Goal: Communication & Community: Answer question/provide support

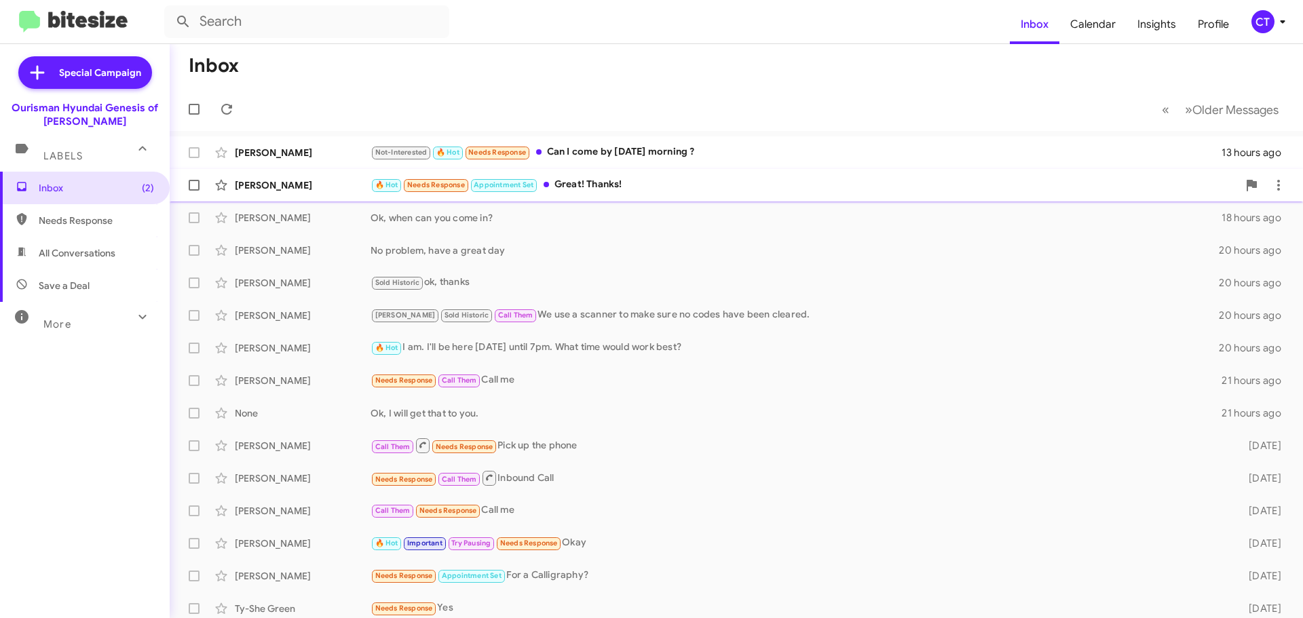
drag, startPoint x: 607, startPoint y: 144, endPoint x: 607, endPoint y: 190, distance: 46.1
click at [607, 144] on div "[PERSON_NAME] Not-Interested 🔥 Hot Needs Response Can I come by [DATE] morning …" at bounding box center [737, 152] width 1112 height 27
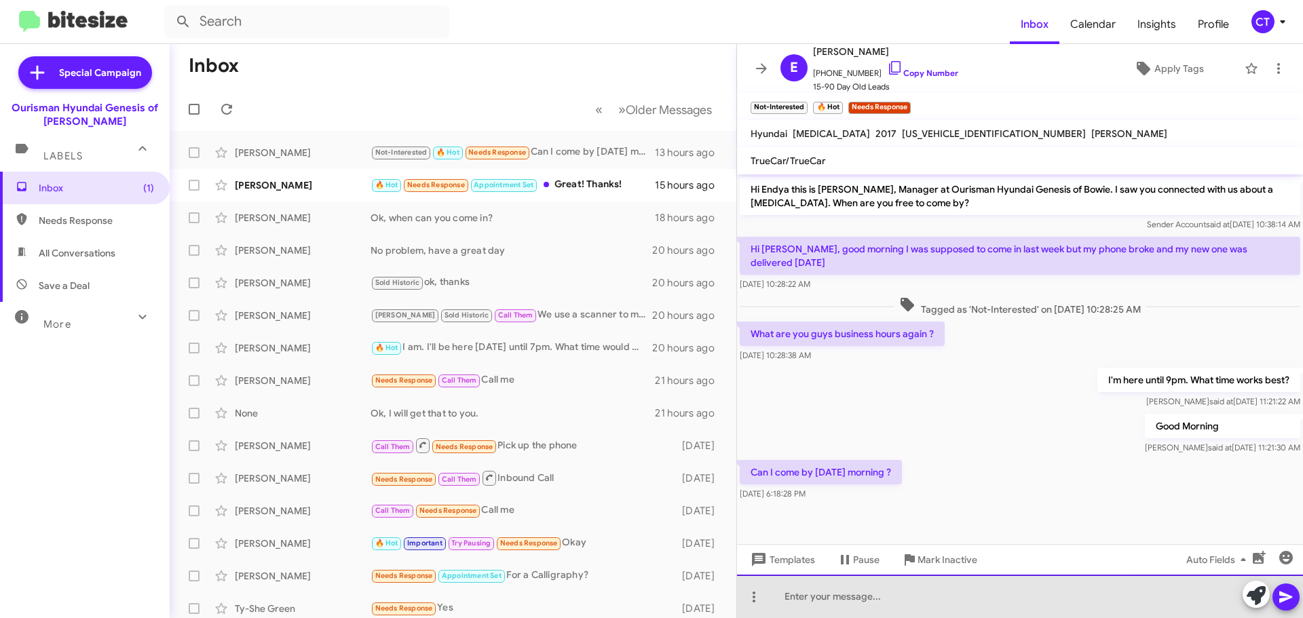
click at [873, 598] on div at bounding box center [1020, 596] width 566 height 43
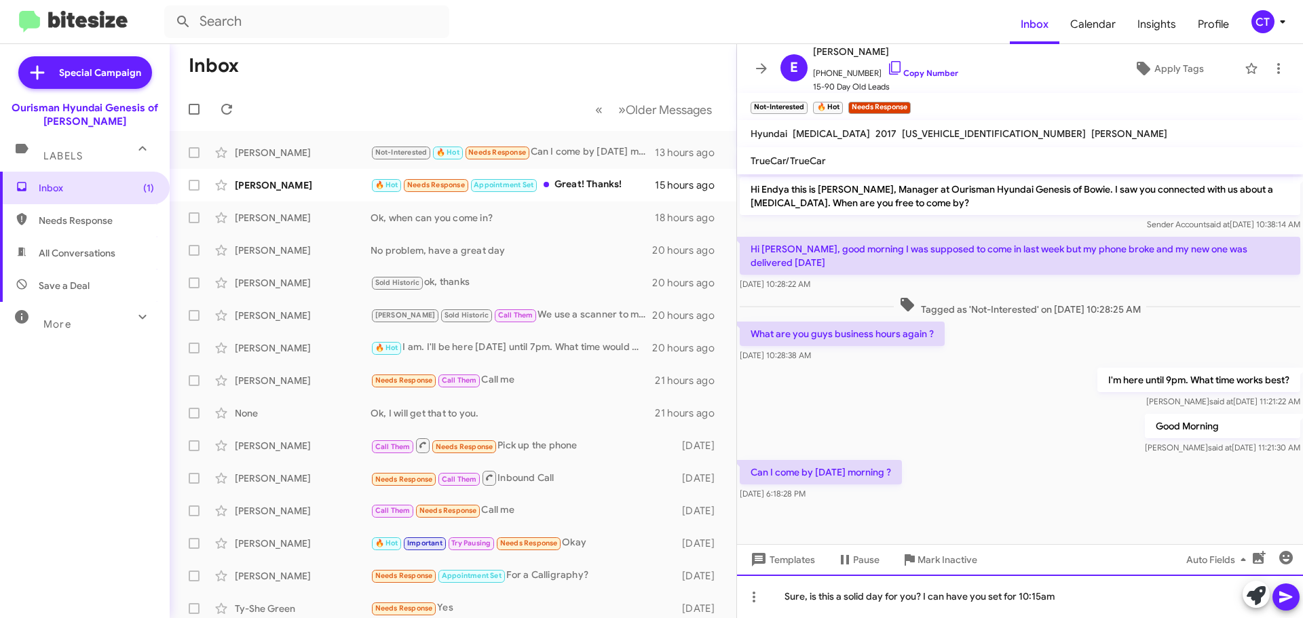
click at [1302, 590] on div "Sure, is this a solid day for you? I can have you set for 10:15am" at bounding box center [1020, 596] width 566 height 43
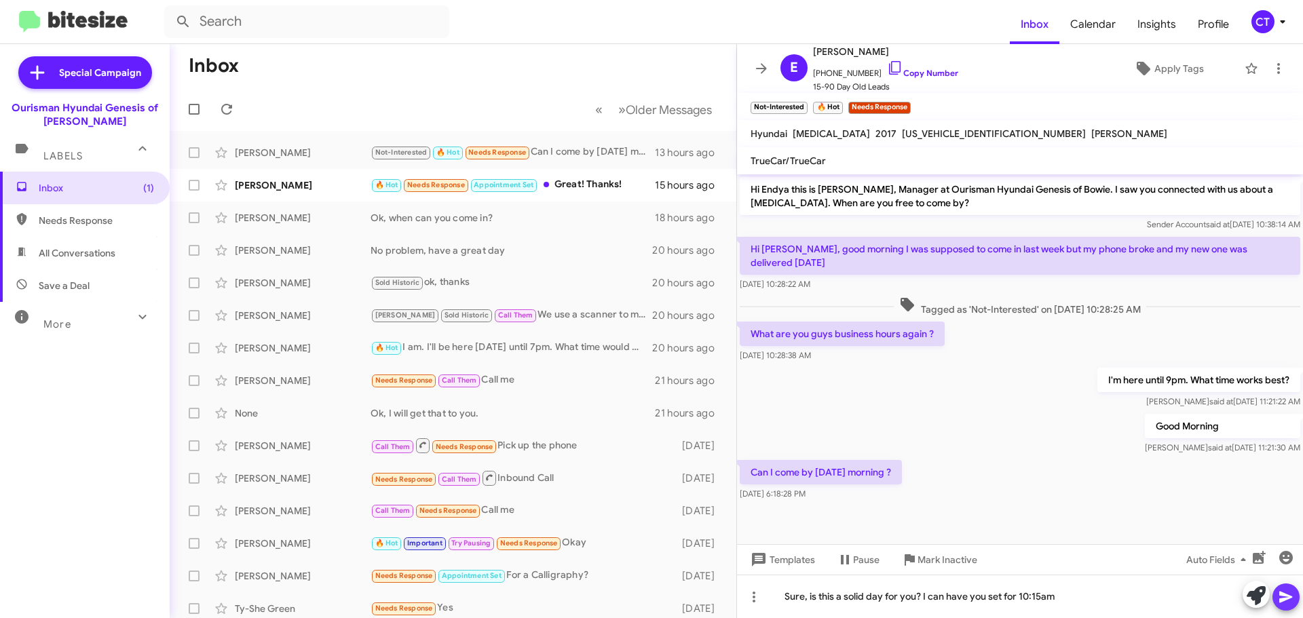
click at [1289, 600] on icon at bounding box center [1286, 597] width 16 height 16
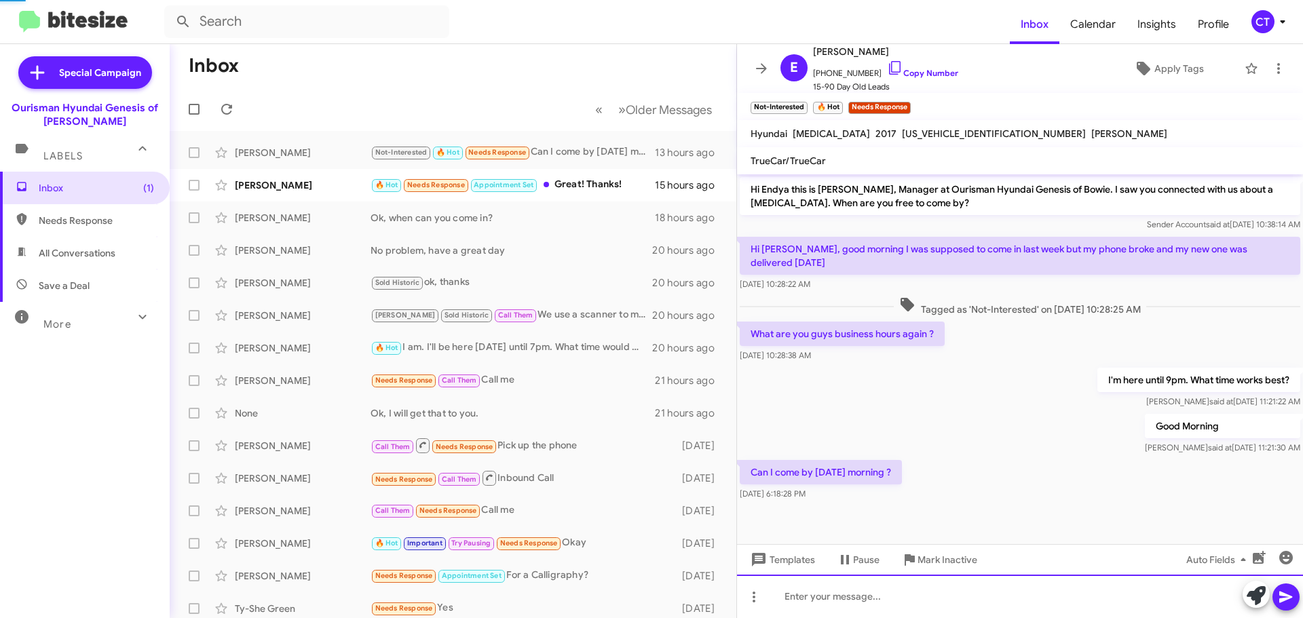
scroll to position [19, 0]
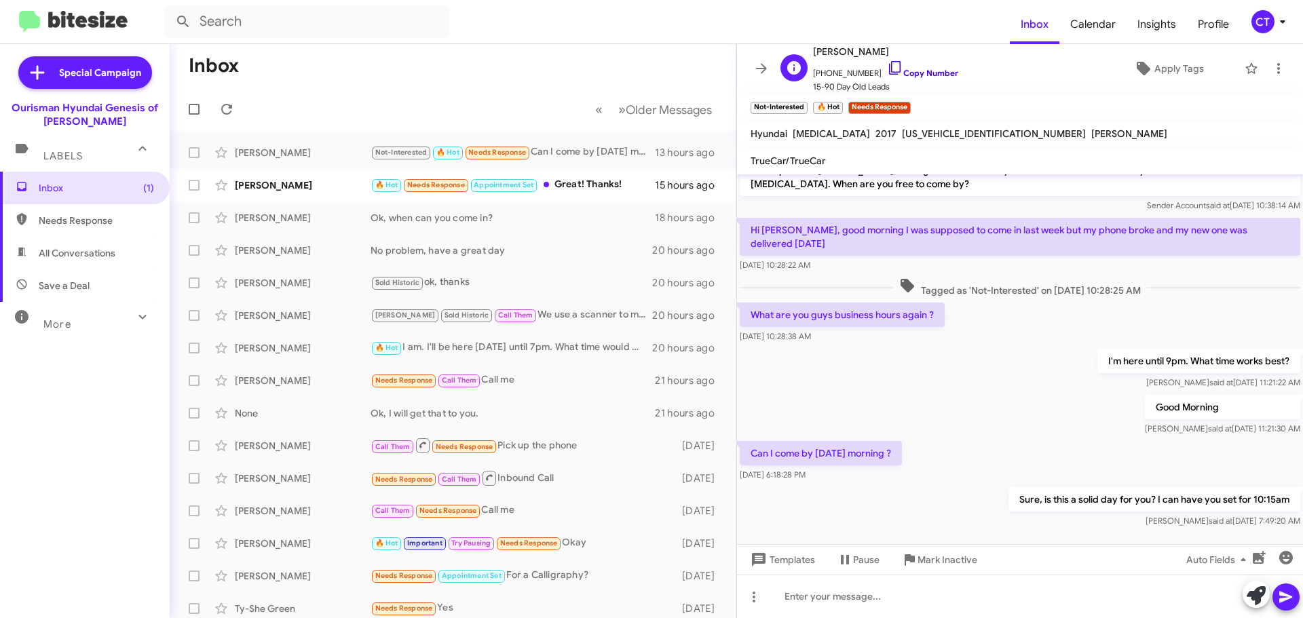
click at [887, 64] on icon at bounding box center [895, 68] width 16 height 16
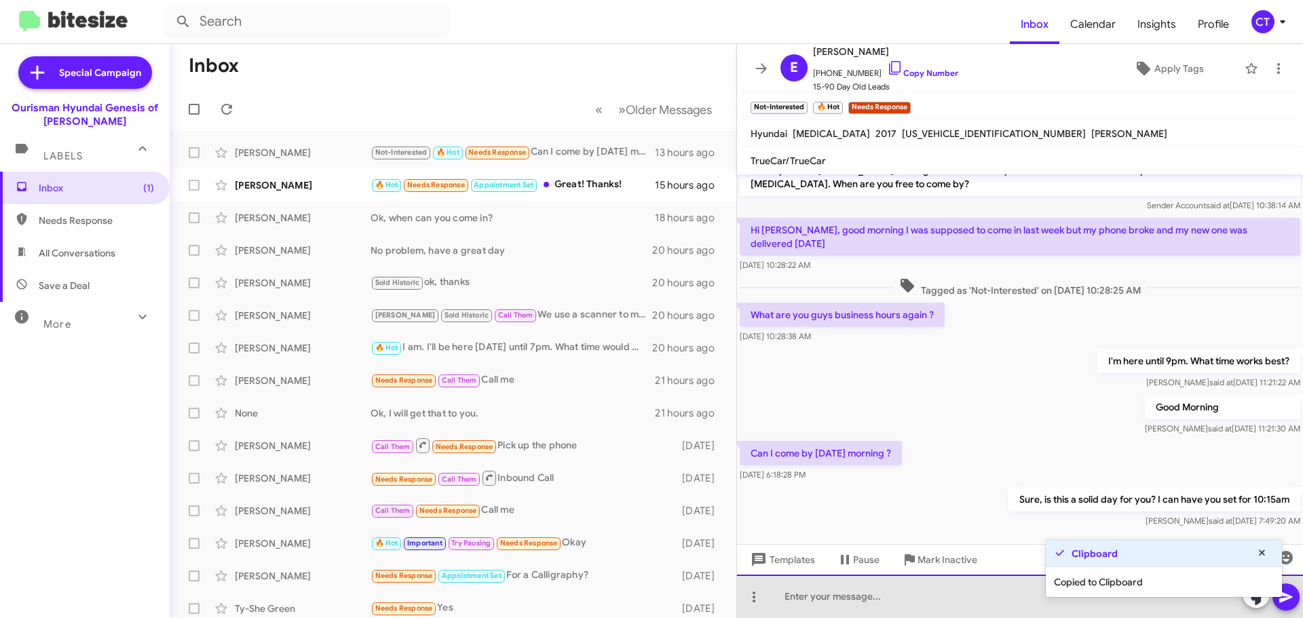
click at [822, 614] on div at bounding box center [1020, 596] width 566 height 43
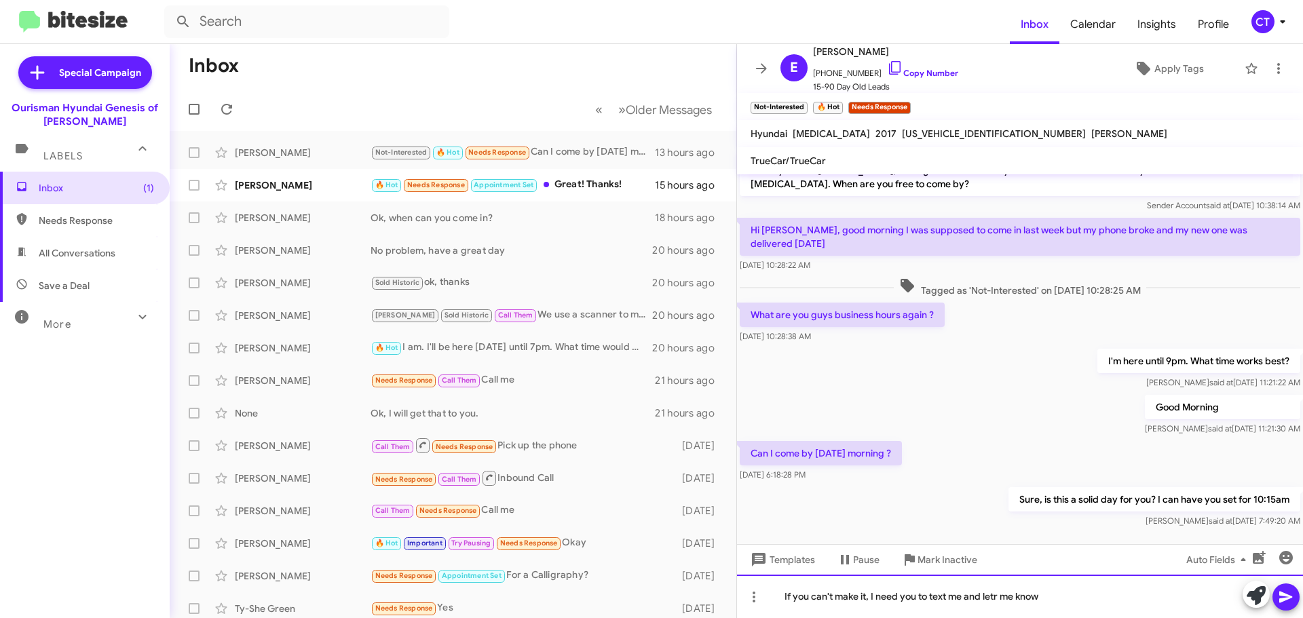
click at [998, 594] on div "If you can't make it, I need you to text me and letr me know" at bounding box center [1020, 596] width 566 height 43
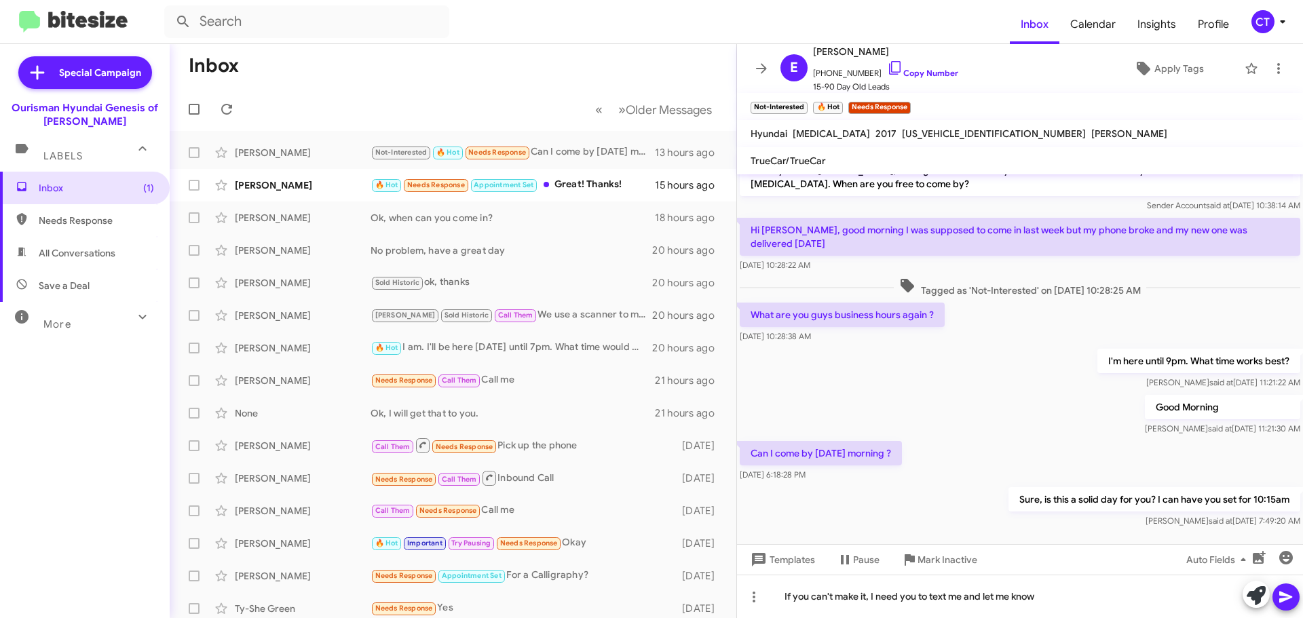
click at [1296, 596] on button at bounding box center [1285, 597] width 27 height 27
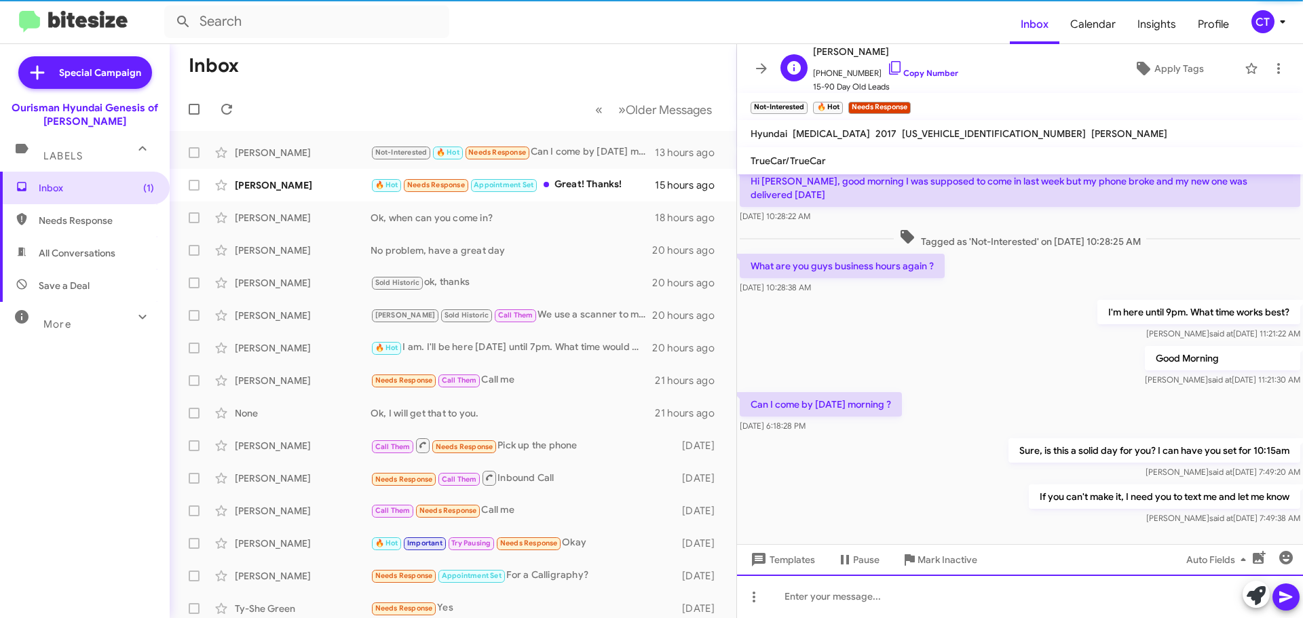
scroll to position [69, 0]
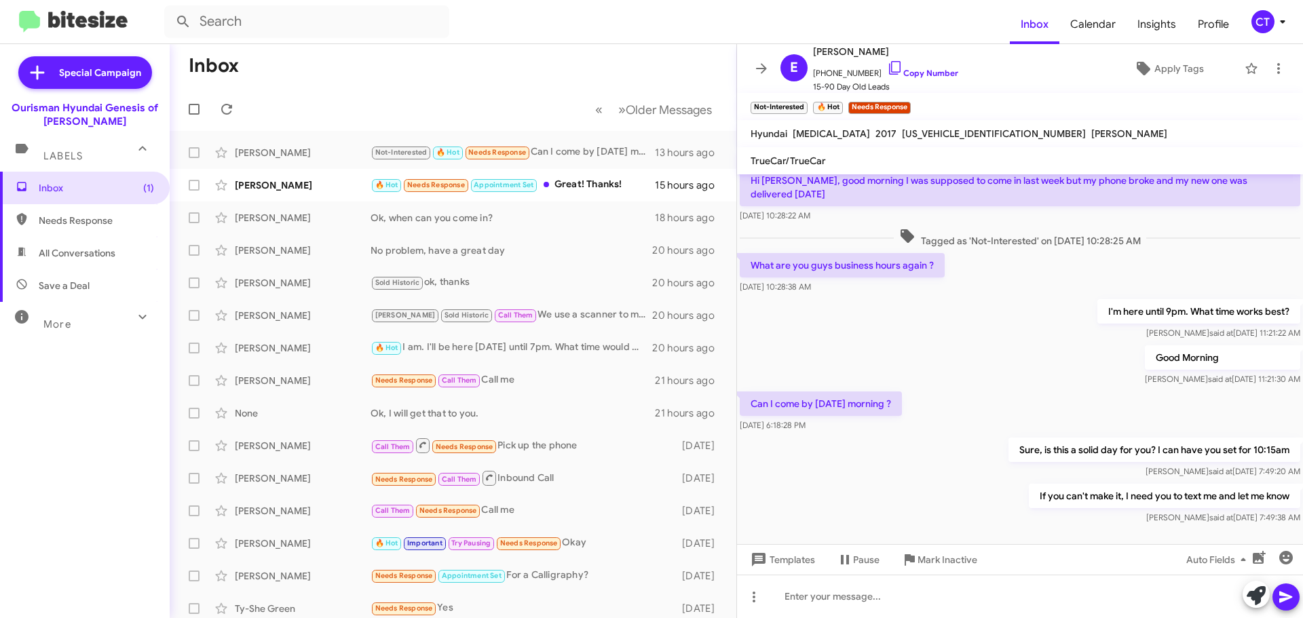
drag, startPoint x: 888, startPoint y: 436, endPoint x: 886, endPoint y: 406, distance: 29.9
click at [887, 435] on div "Sure, is this a solid day for you? I can have you set for 10:15am [PERSON_NAME]…" at bounding box center [1020, 458] width 566 height 46
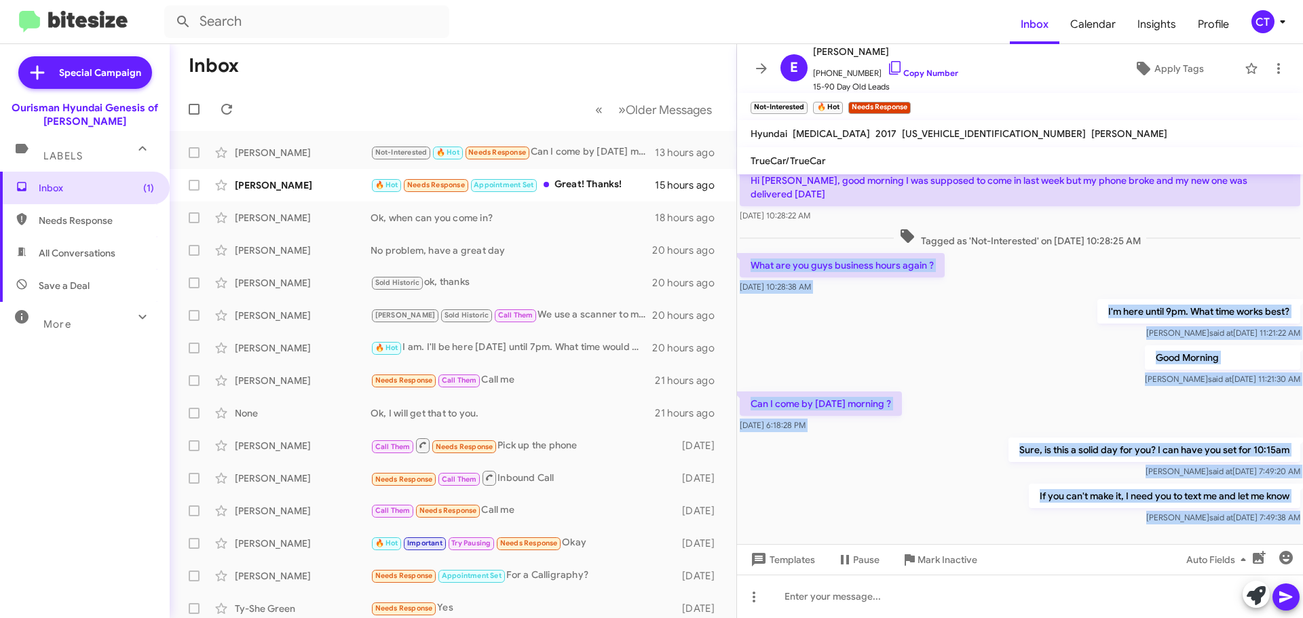
drag, startPoint x: 752, startPoint y: 250, endPoint x: 1123, endPoint y: 525, distance: 461.4
click at [1123, 525] on cdk-virtual-scroll-viewport "Hi Endya this is [PERSON_NAME], Manager at Ourisman Hyundai Genesis of Bowie. I…" at bounding box center [1020, 359] width 566 height 370
copy div "What are you guys business hours again ? [DATE] 10:28:38 AM I'm here until 9pm.…"
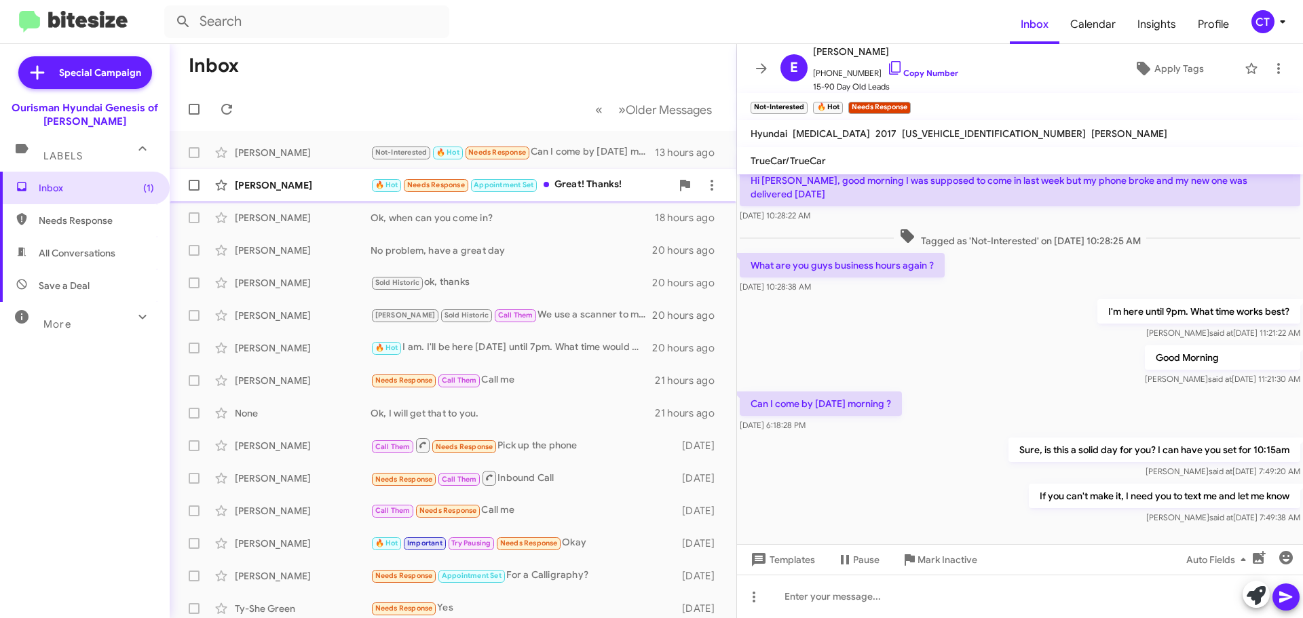
click at [586, 181] on div "🔥 Hot Needs Response Appointment Set Great! Thanks!" at bounding box center [521, 185] width 301 height 16
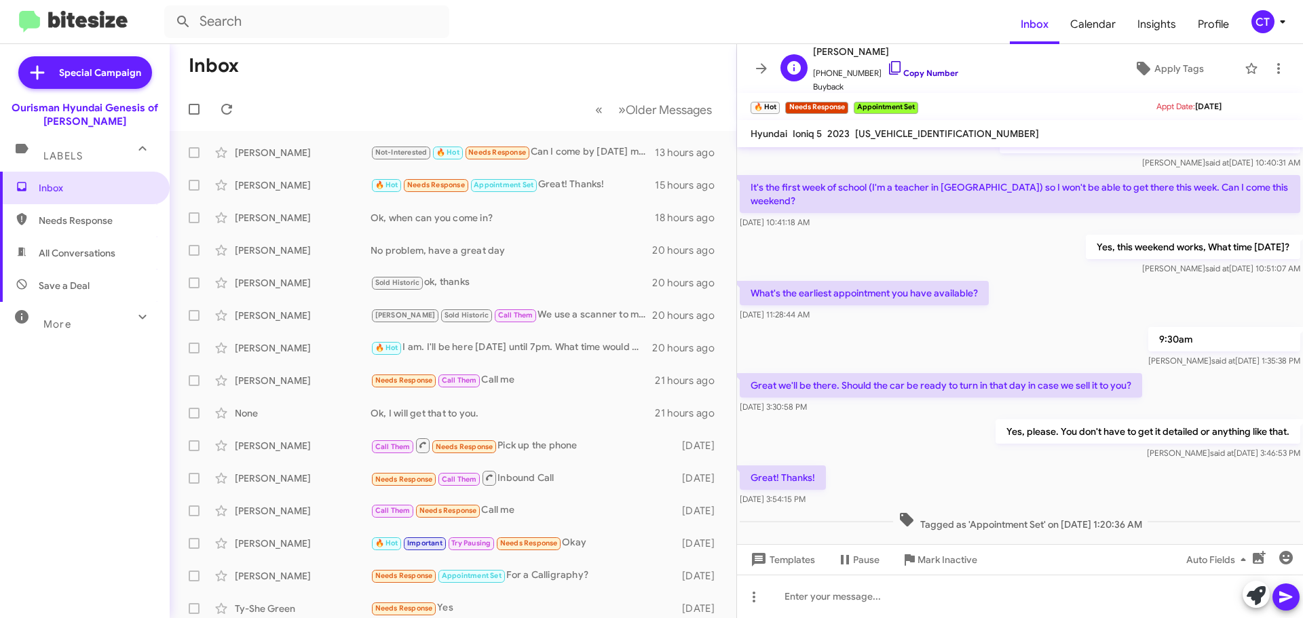
click at [887, 68] on icon at bounding box center [895, 68] width 16 height 16
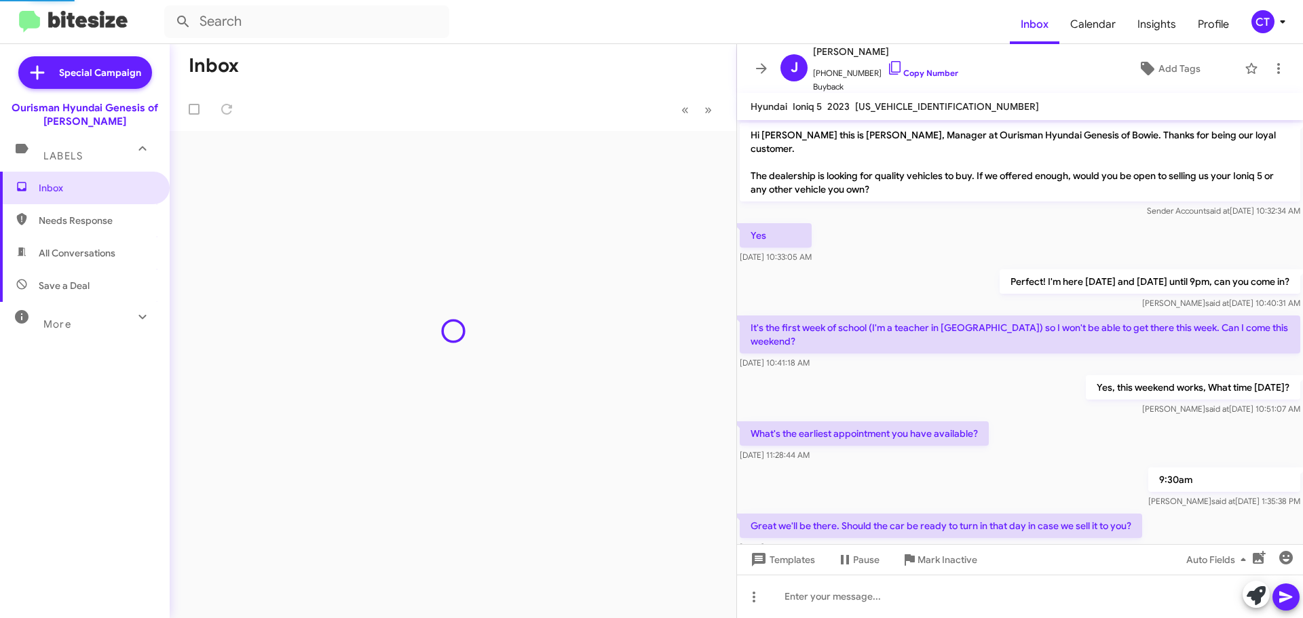
scroll to position [140, 0]
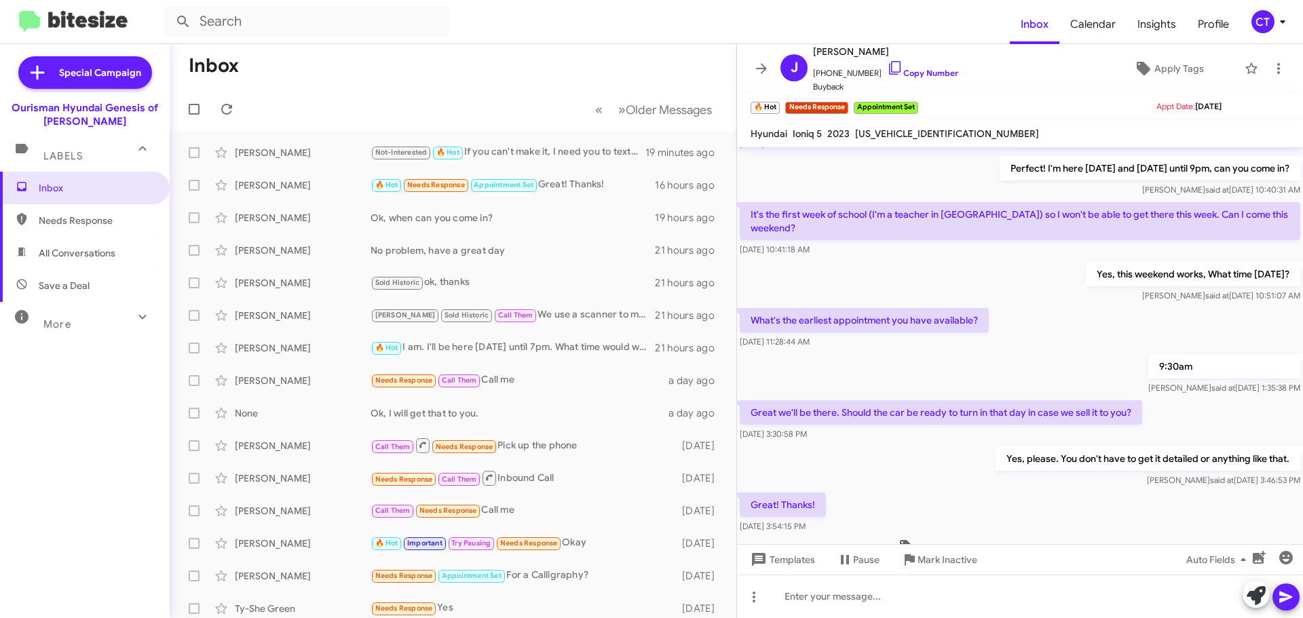
click at [1283, 18] on icon at bounding box center [1282, 22] width 16 height 16
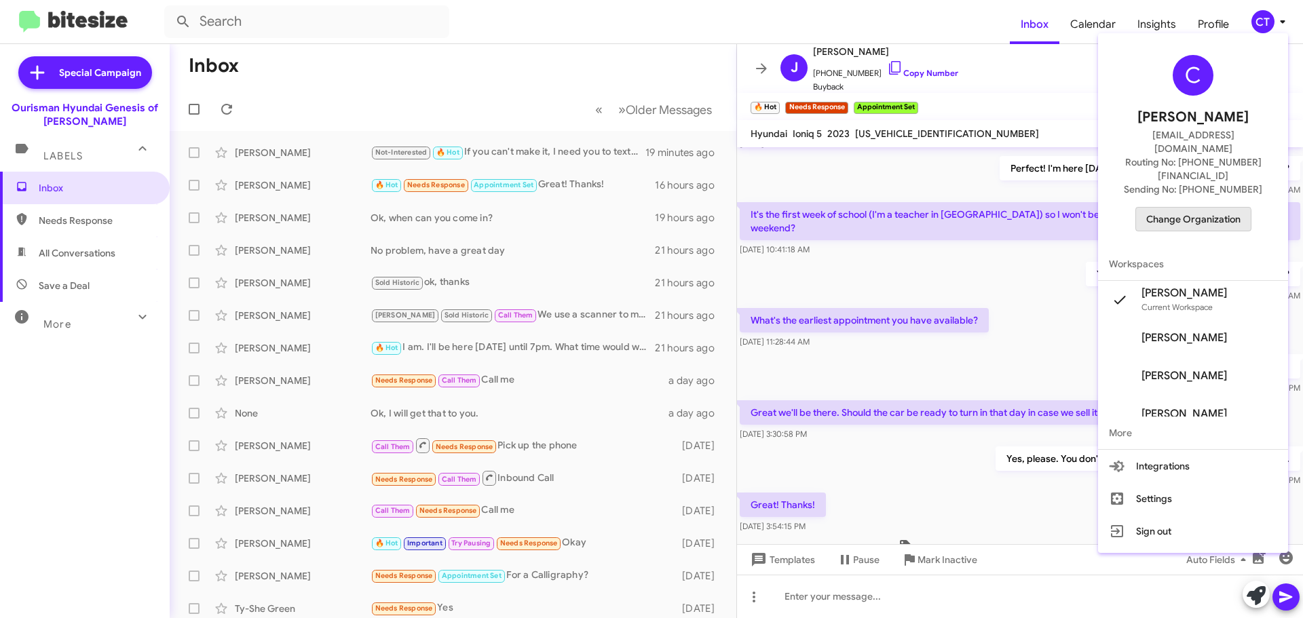
click at [1204, 208] on span "Change Organization" at bounding box center [1193, 219] width 94 height 23
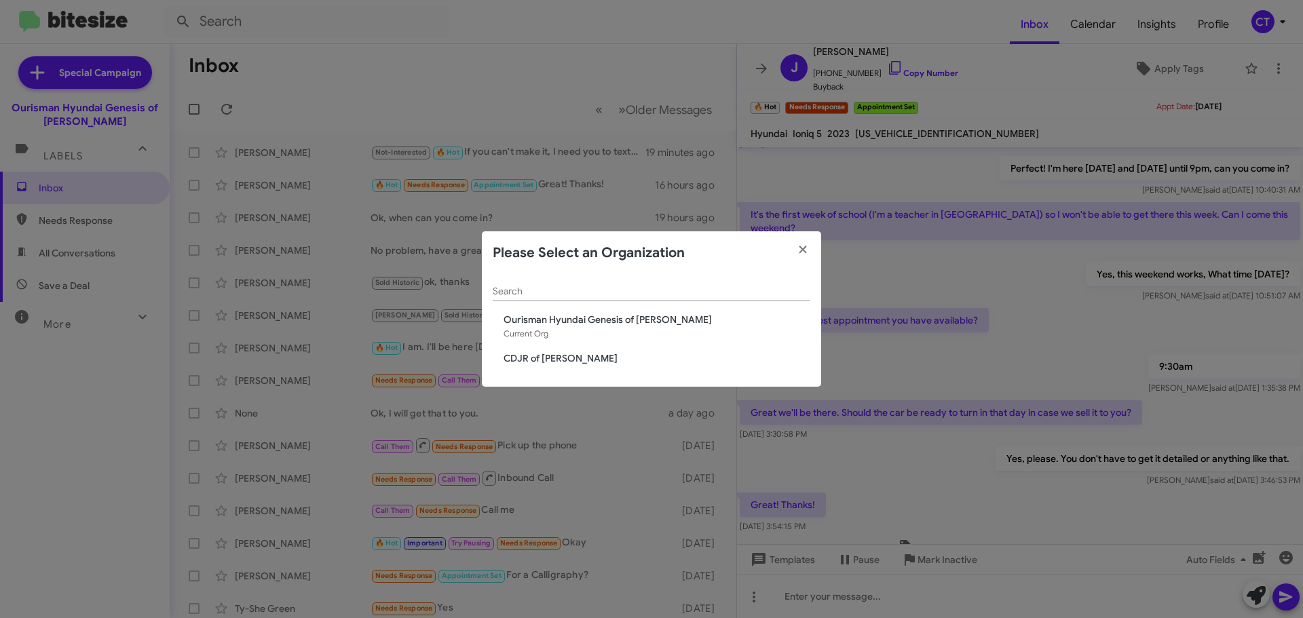
click at [555, 359] on span "CDJR of Bowie" at bounding box center [657, 359] width 307 height 14
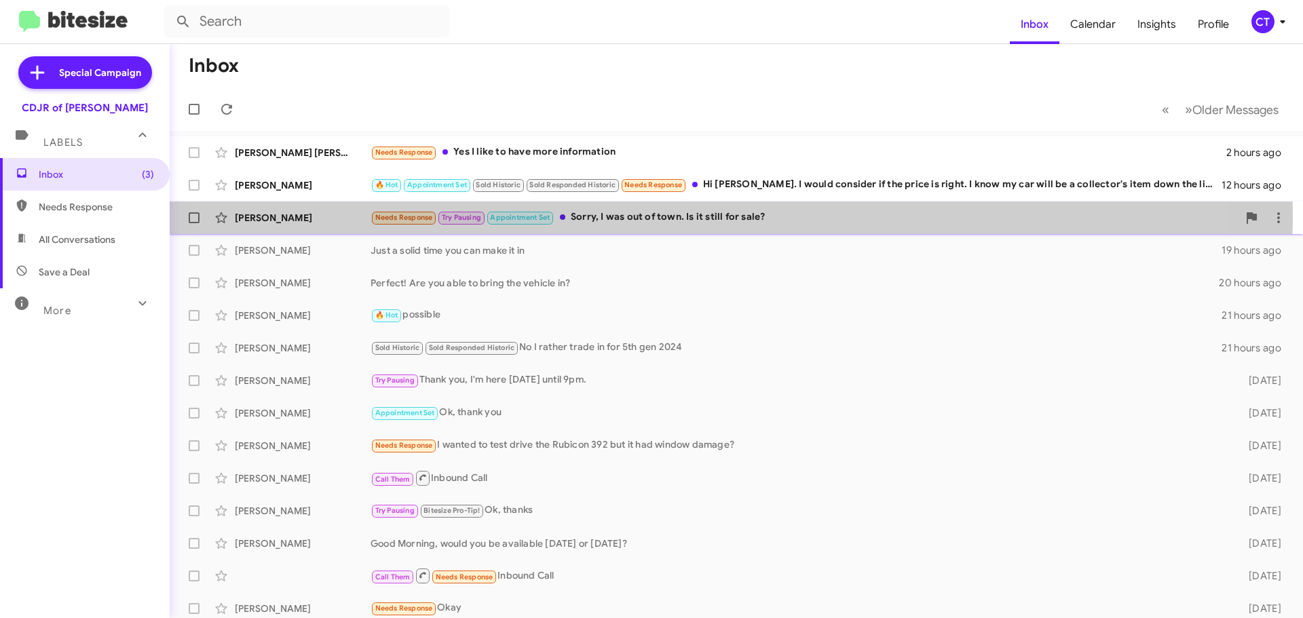
click at [656, 219] on div "Needs Response Try Pausing Appointment Set Sorry, I was out of town. Is it stil…" at bounding box center [804, 218] width 867 height 16
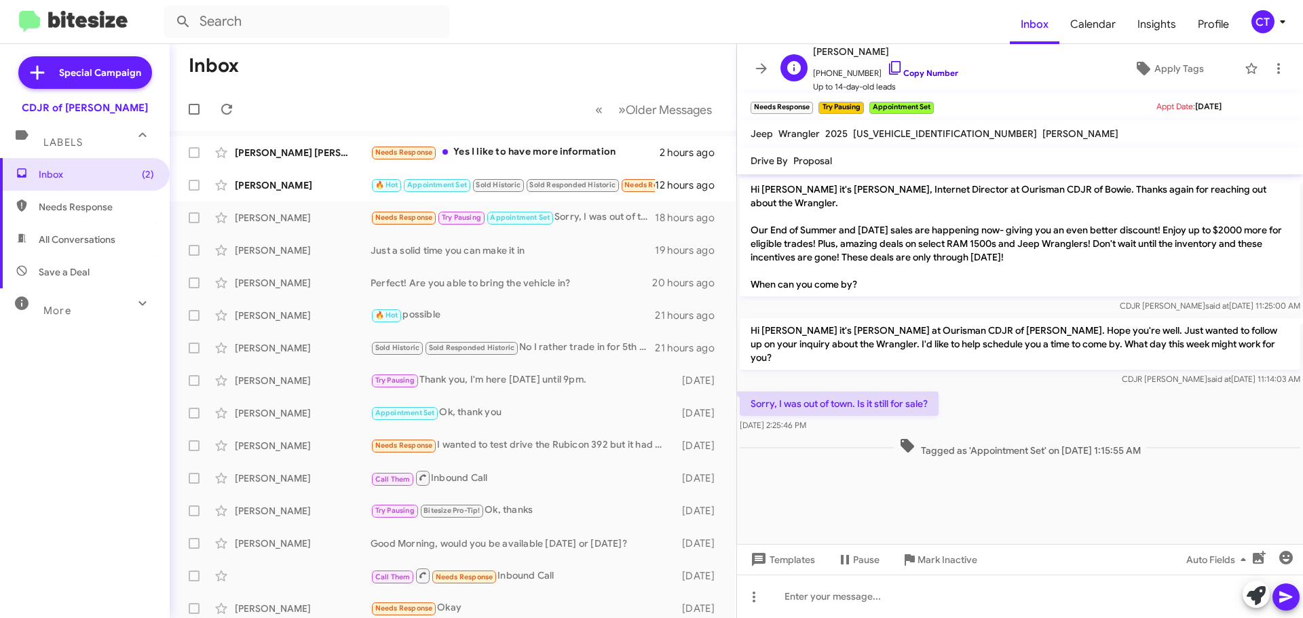
click at [889, 65] on icon at bounding box center [895, 68] width 12 height 14
drag, startPoint x: 784, startPoint y: 316, endPoint x: 887, endPoint y: 394, distance: 129.3
click at [887, 394] on div "Hi Miyoshi it's Ciara Taylor, Internet Director at Ourisman CDJR of Bowie. Than…" at bounding box center [1020, 317] width 566 height 286
copy div "Hi Miyoshi it's Ciara Taylor at Ourisman CDJR of Bowie. Hope you're well. Just …"
click at [250, 191] on div "Dorothy Brown" at bounding box center [303, 185] width 136 height 14
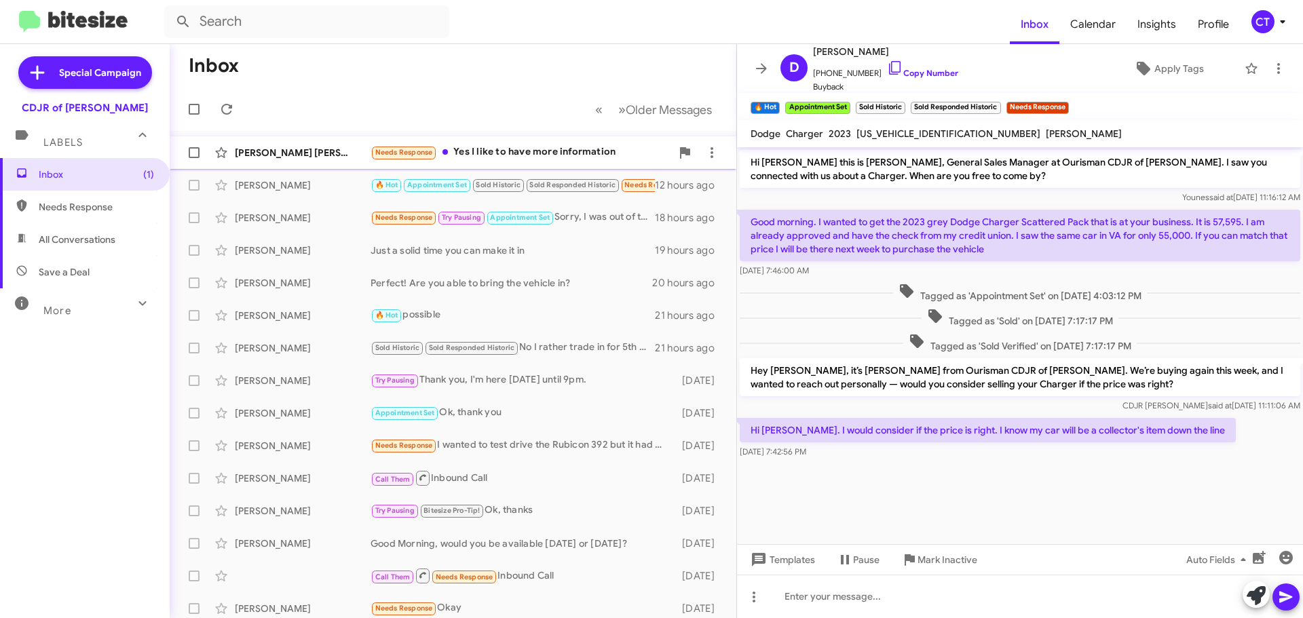
click at [488, 153] on div "Needs Response Yes I like to have more information" at bounding box center [521, 153] width 301 height 16
